Goal: Check status: Check status

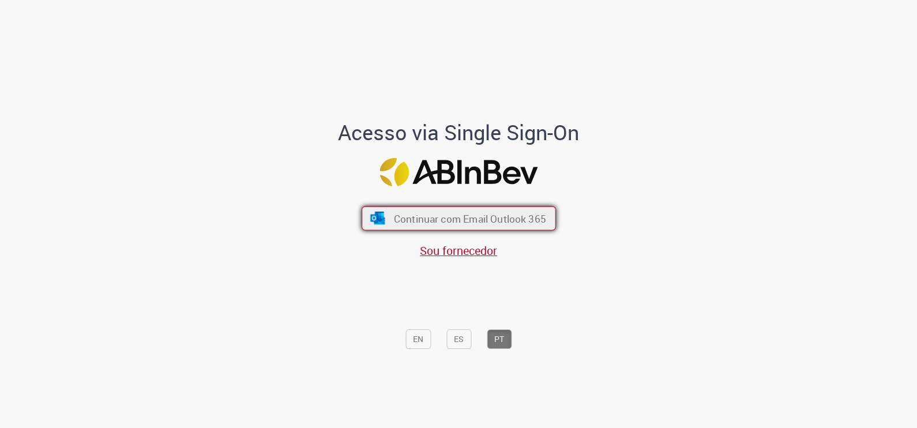
click at [469, 225] on span "Continuar com Email Outlook 365" at bounding box center [469, 218] width 152 height 13
